Goal: Information Seeking & Learning: Learn about a topic

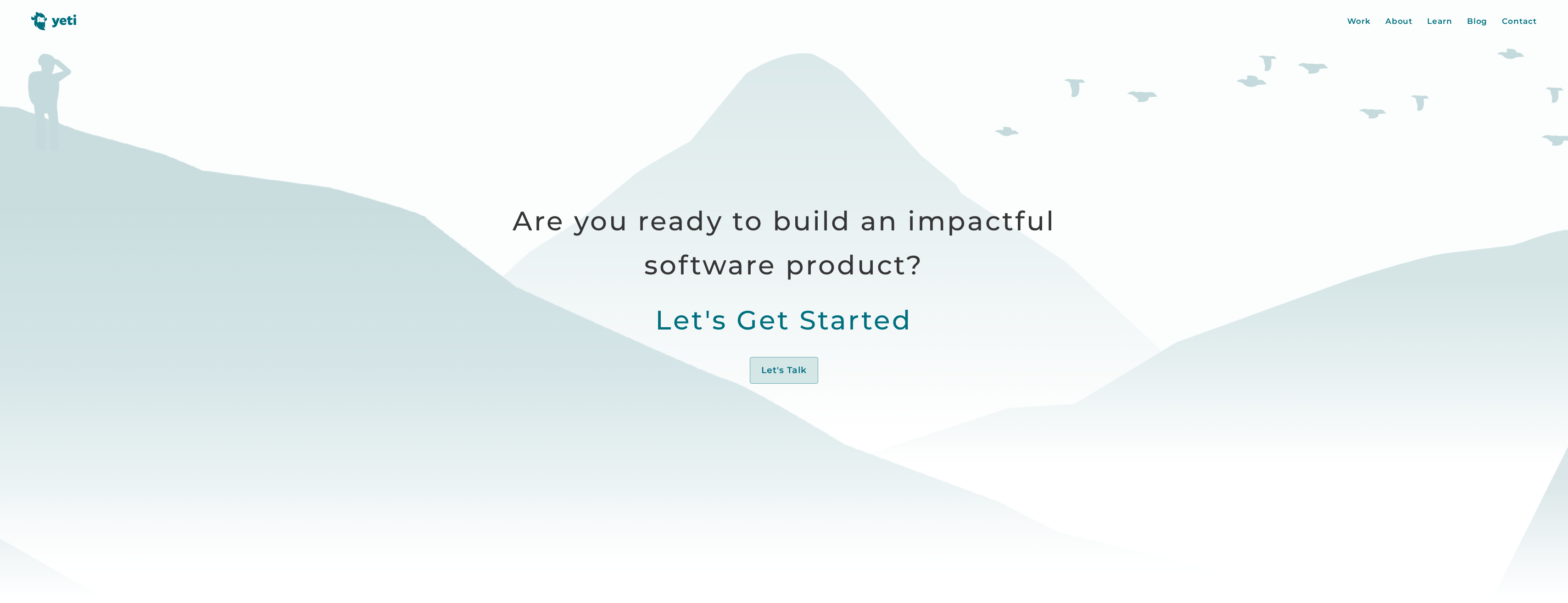
scroll to position [596, 0]
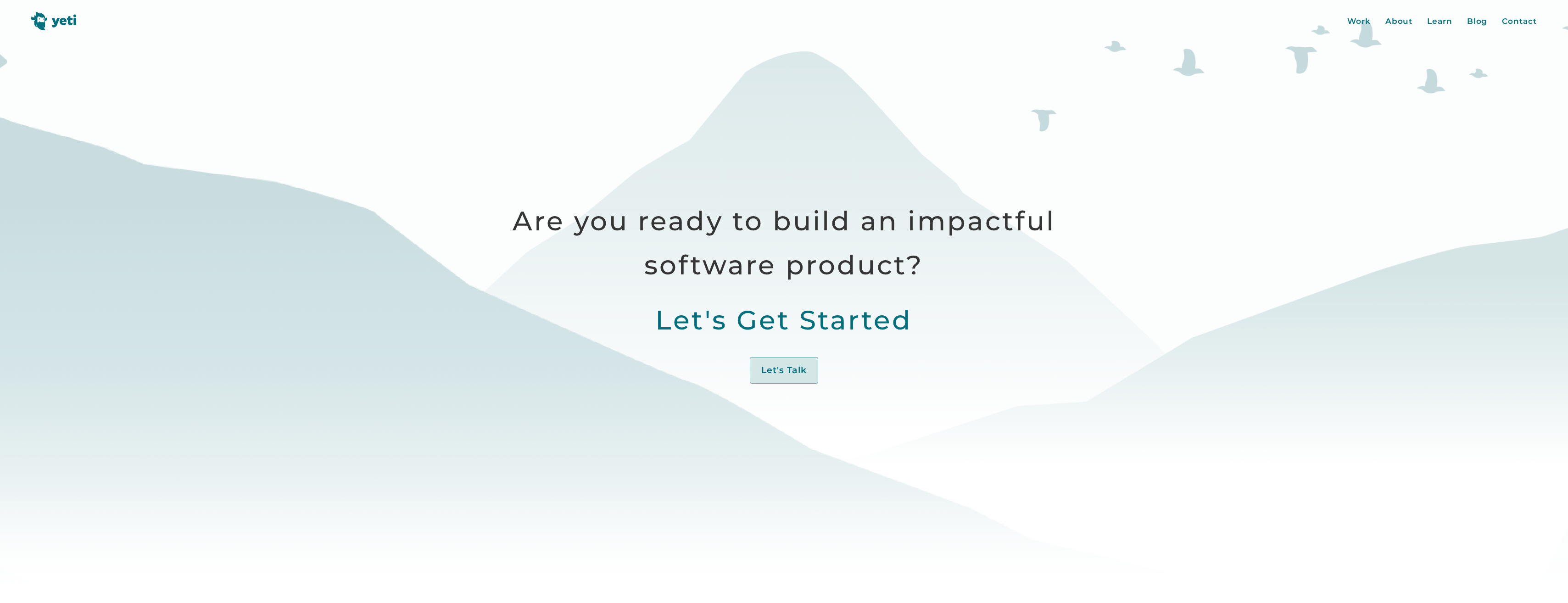
click at [649, 295] on div "Are you ready to build an impactful software product? Let's Get Started Let's T…" at bounding box center [784, 307] width 628 height 215
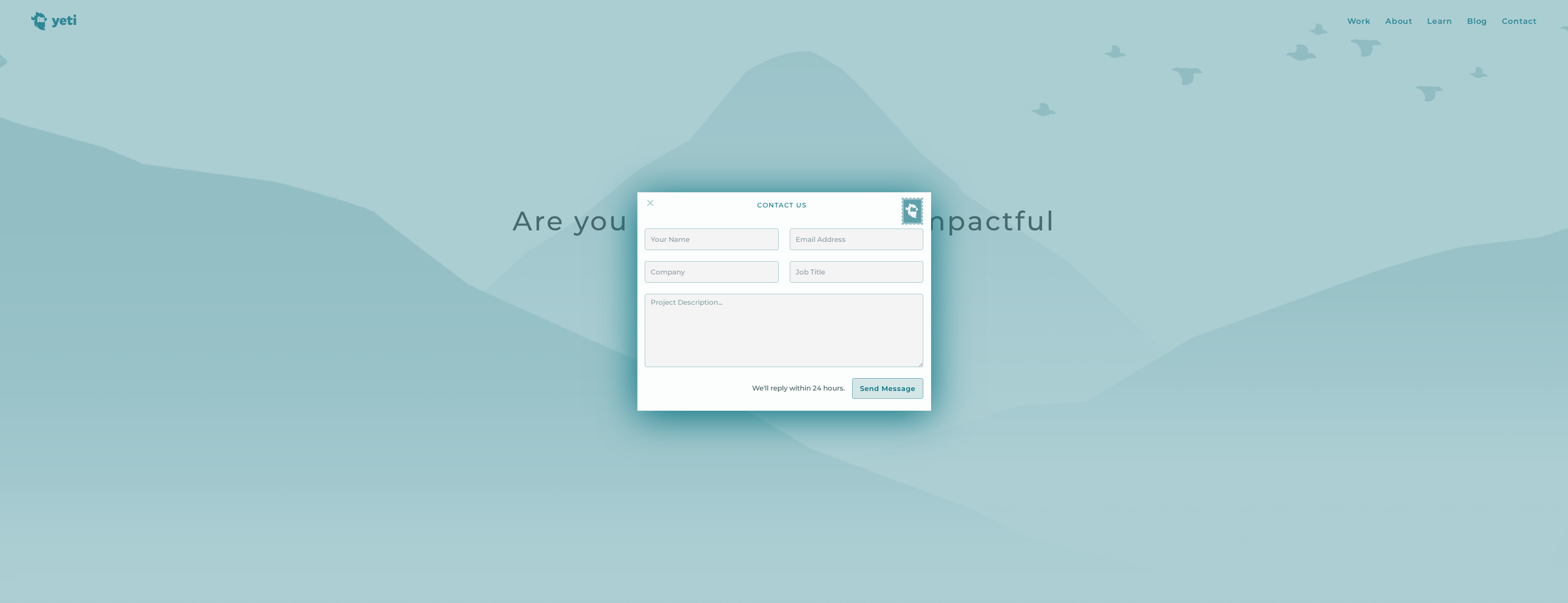
click at [651, 202] on img at bounding box center [650, 203] width 11 height 11
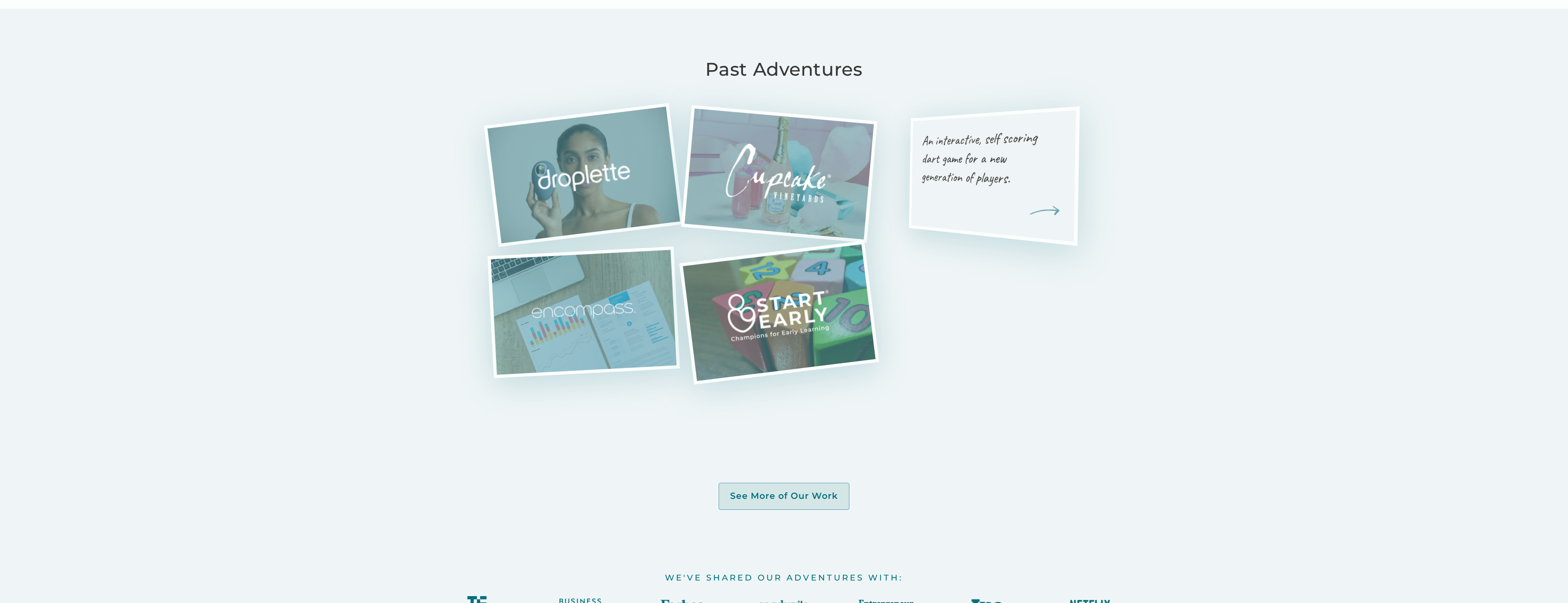
scroll to position [2660, 0]
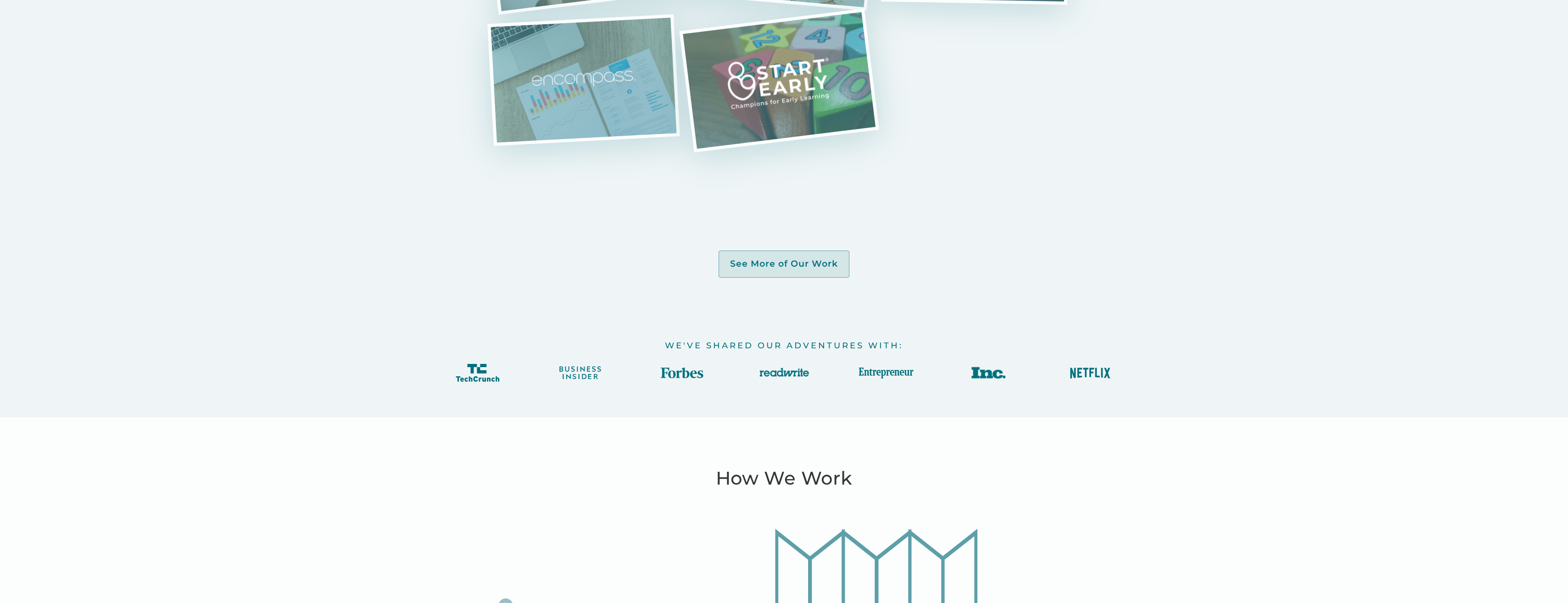
click at [779, 279] on div "We've Shared Our Adventures With:" at bounding box center [784, 331] width 734 height 107
click at [778, 271] on link "See More of Our Work" at bounding box center [784, 264] width 131 height 27
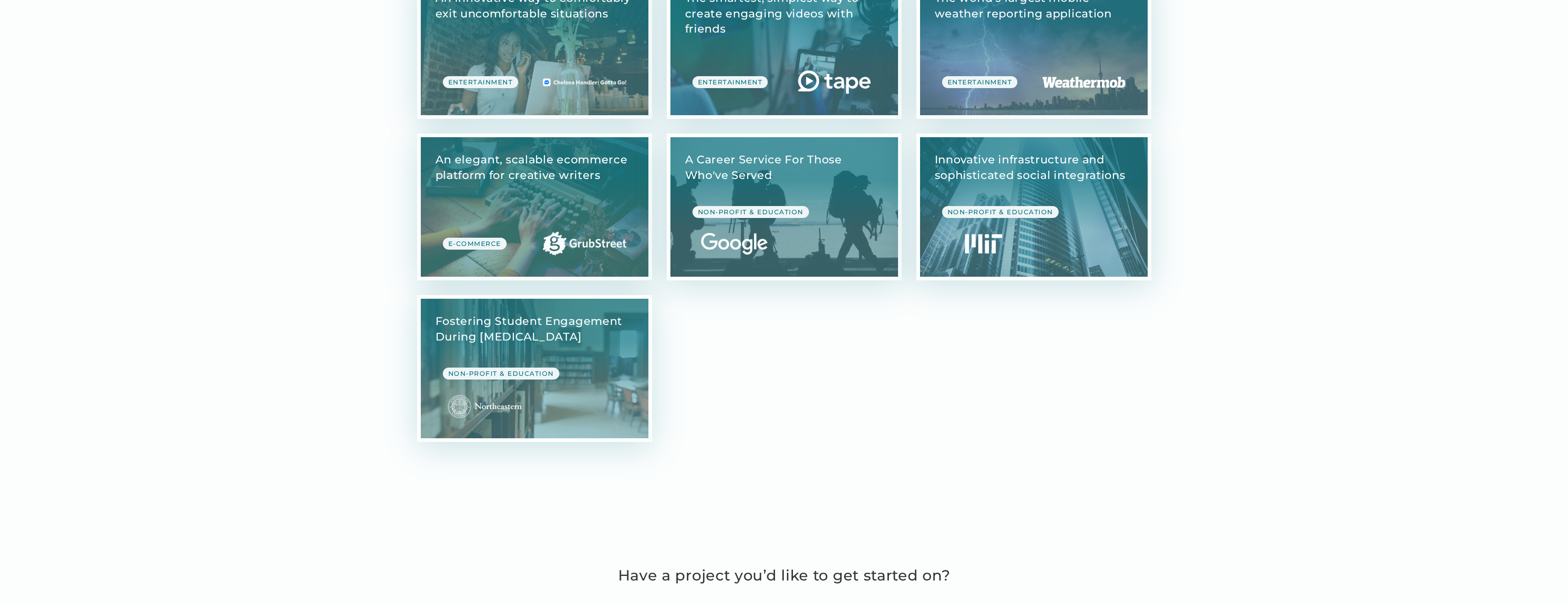
scroll to position [2660, 0]
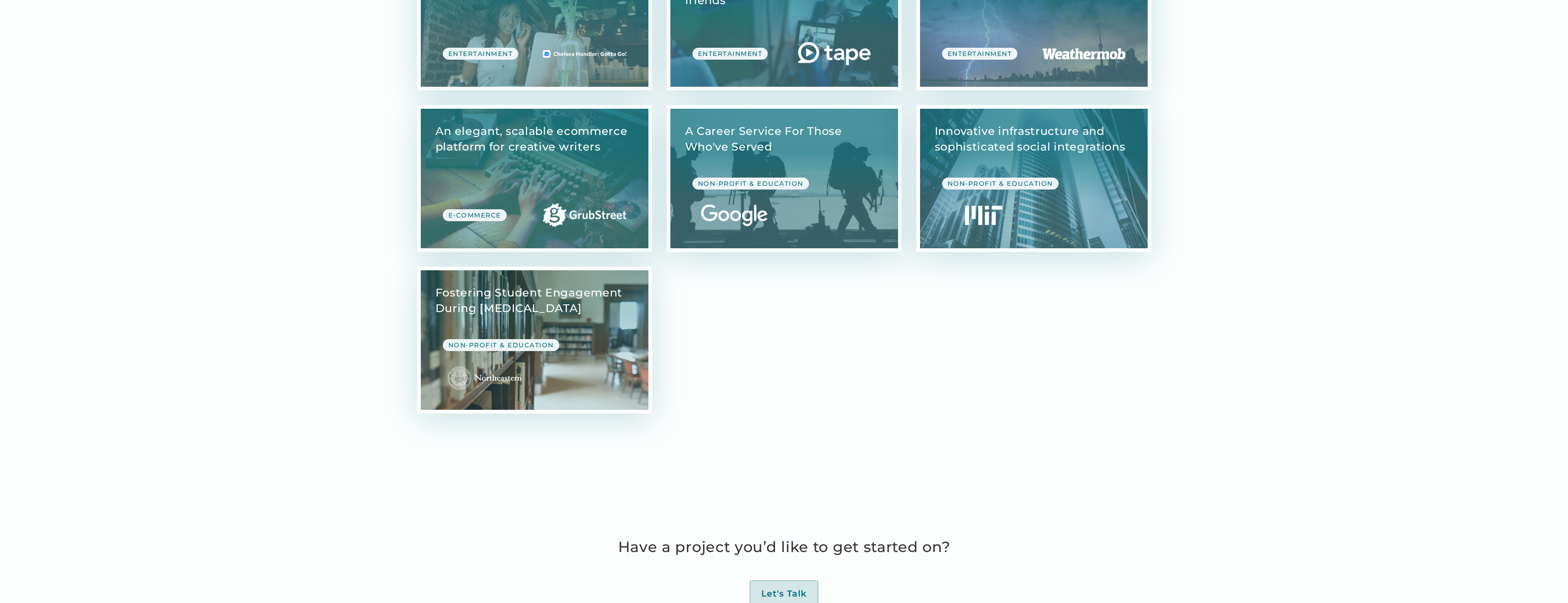
click at [502, 298] on link "View Case Study" at bounding box center [534, 340] width 228 height 139
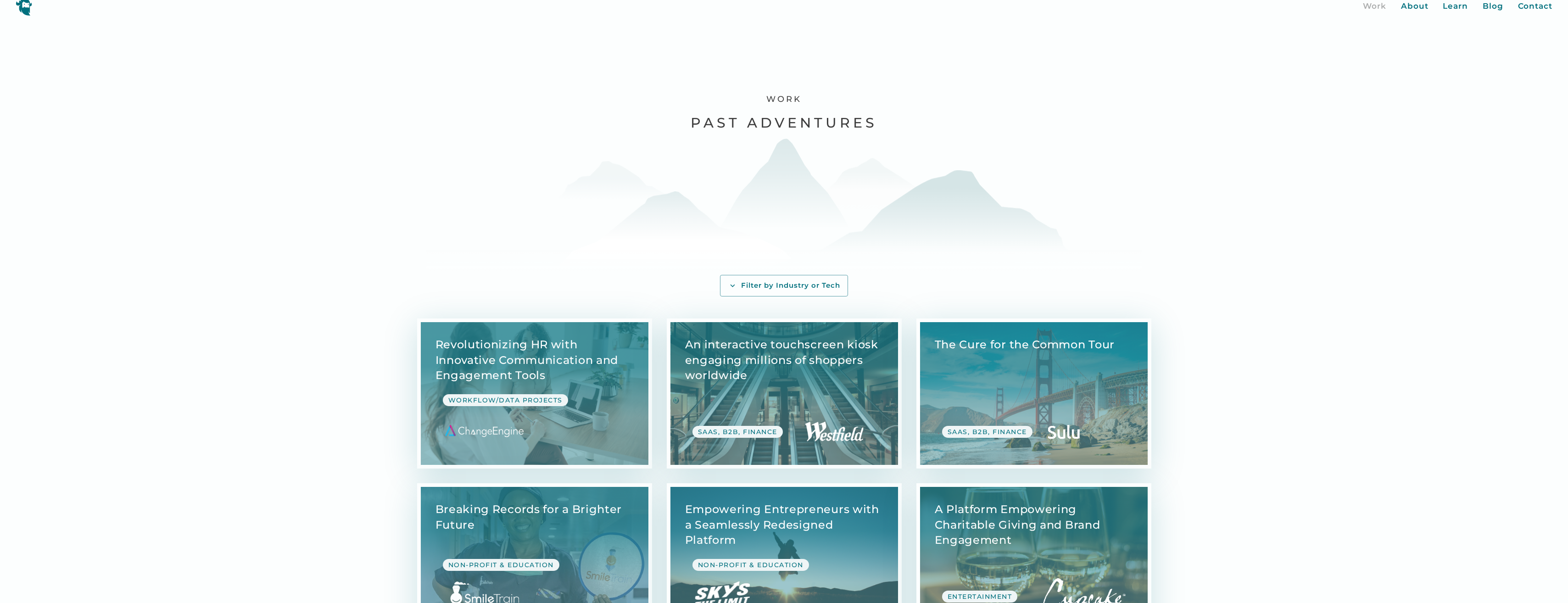
scroll to position [0, 0]
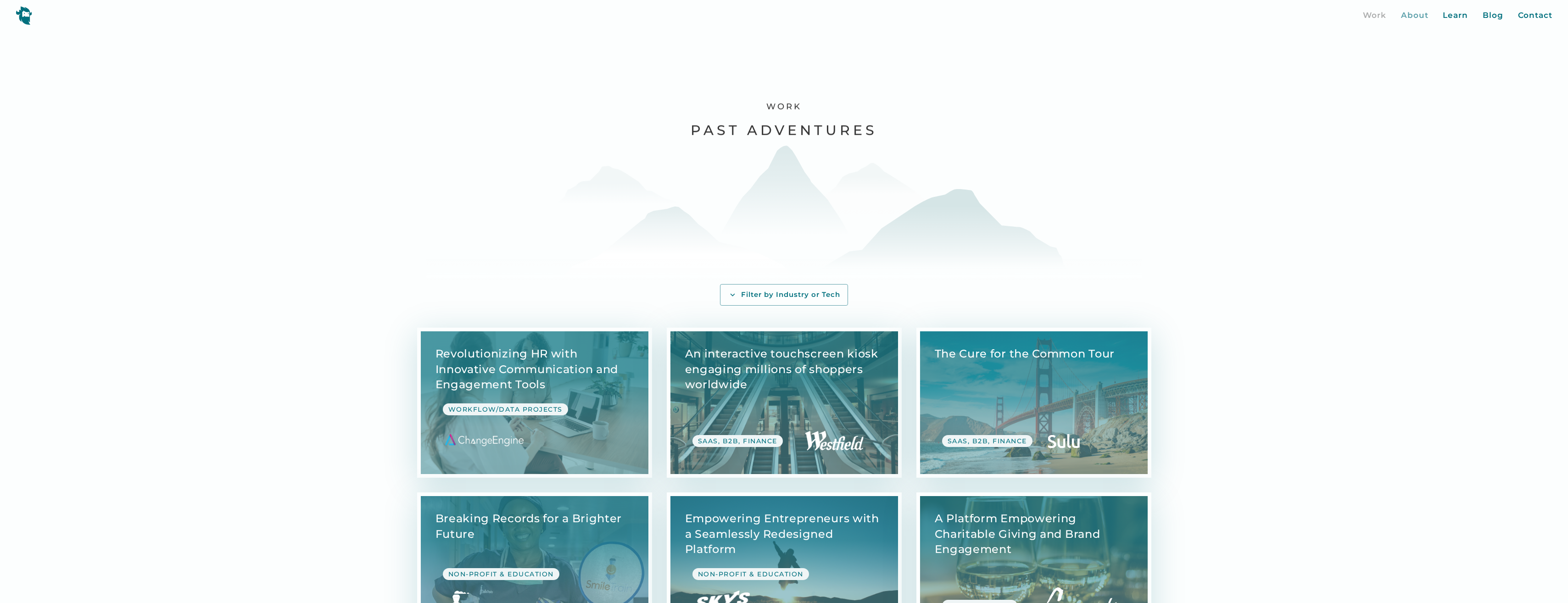
click at [1424, 13] on div "About" at bounding box center [1415, 16] width 27 height 12
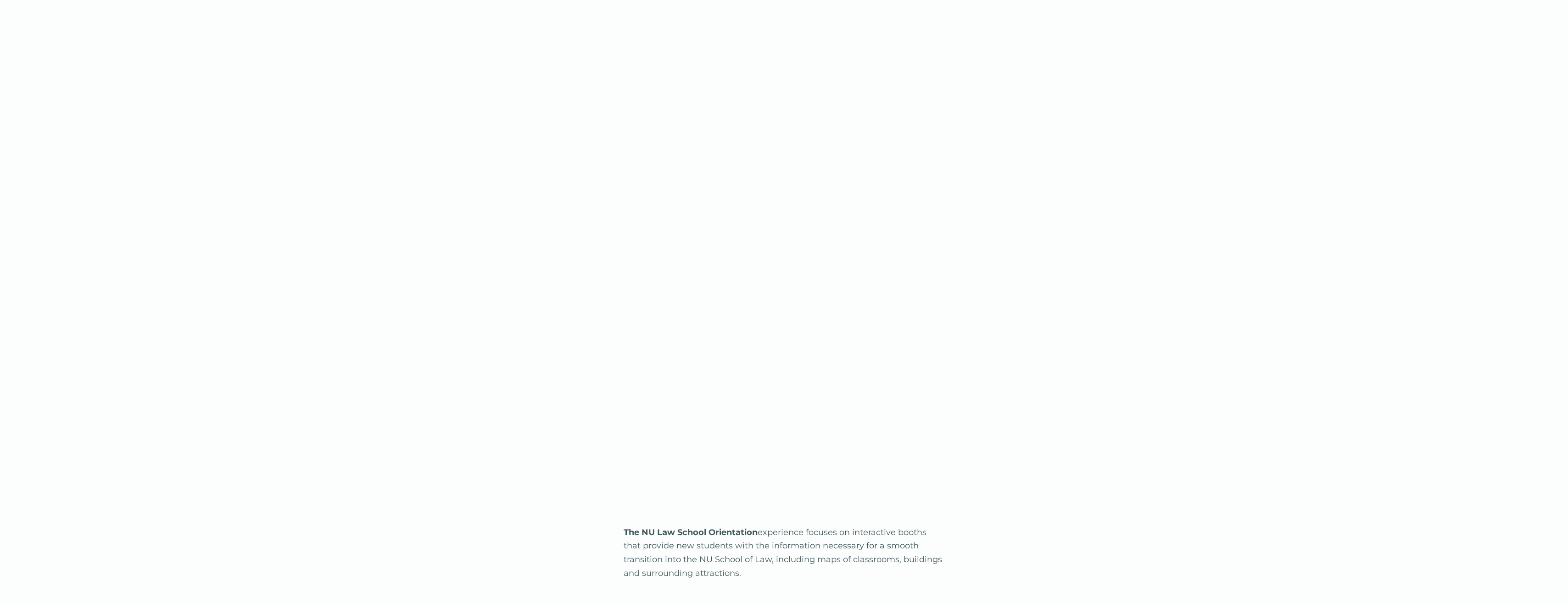
scroll to position [1147, 0]
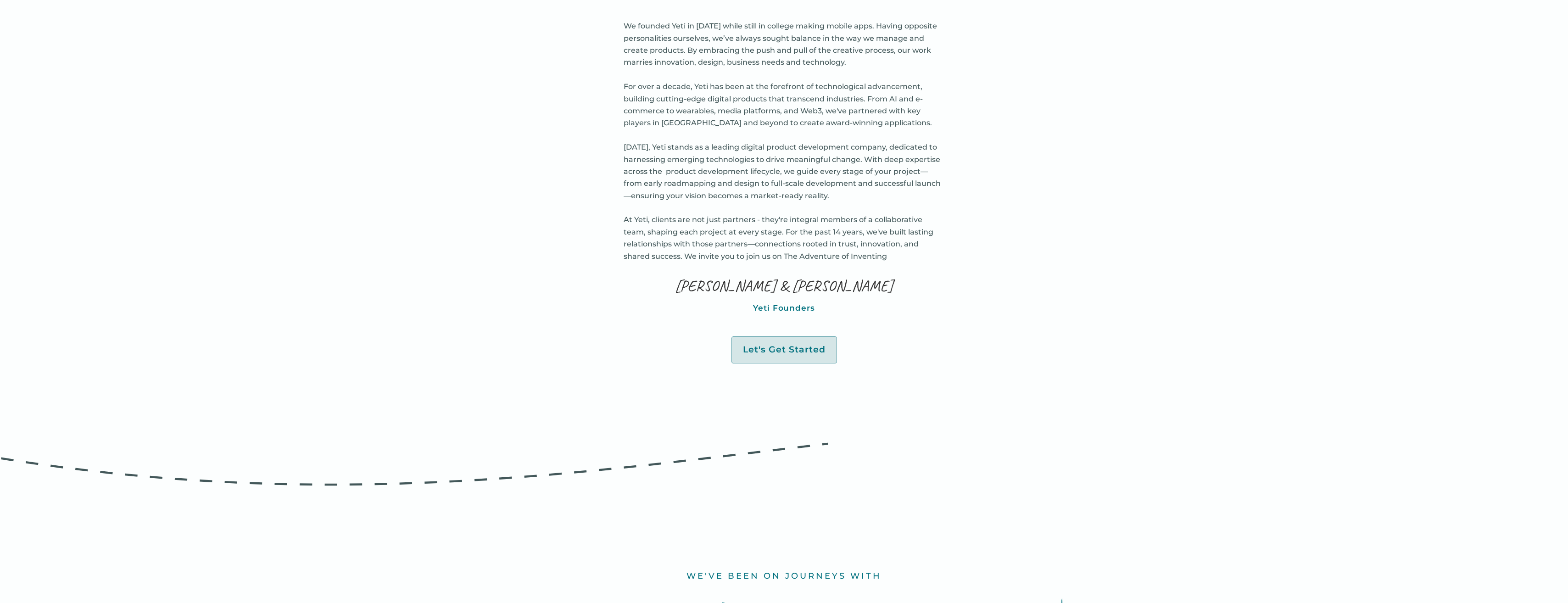
scroll to position [551, 0]
